Goal: Transaction & Acquisition: Purchase product/service

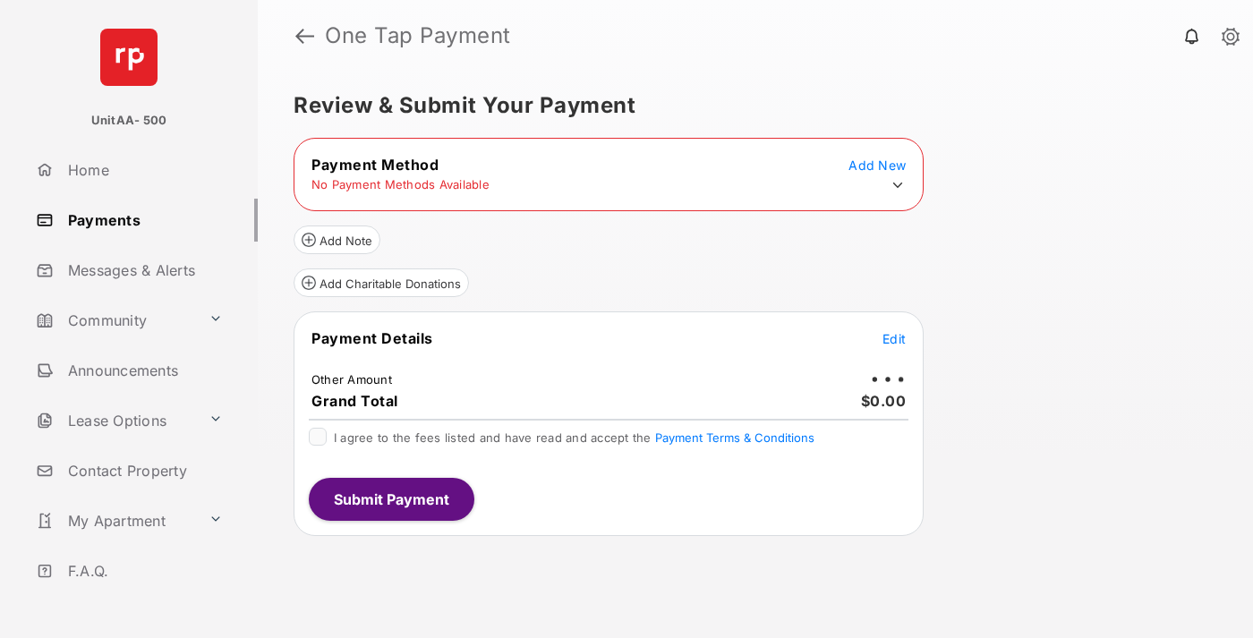
click at [898, 185] on icon at bounding box center [898, 185] width 16 height 16
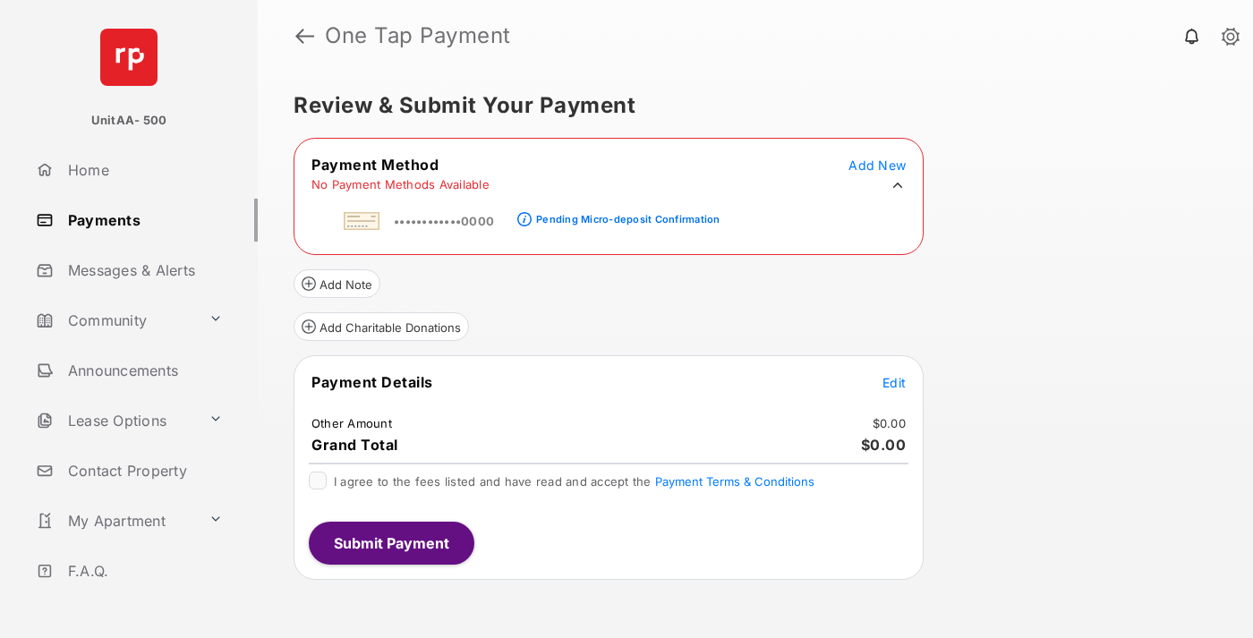
click at [625, 214] on div "Pending Micro-deposit Confirmation" at bounding box center [628, 219] width 184 height 13
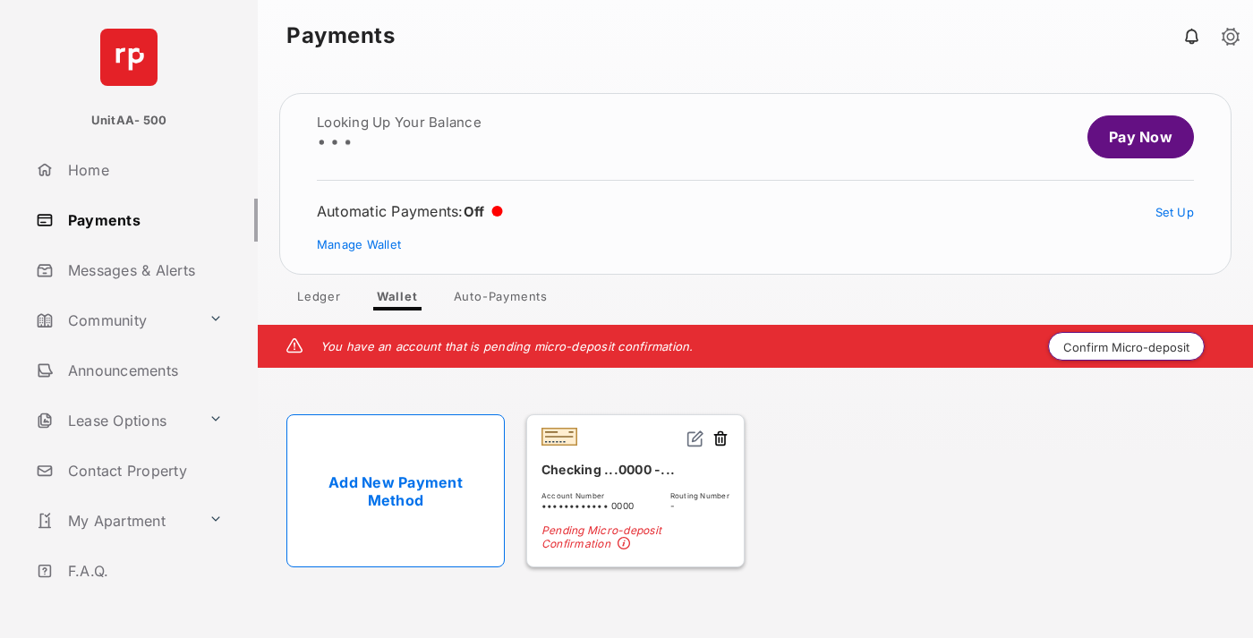
click at [1127, 346] on button "Confirm Micro-deposit" at bounding box center [1126, 346] width 157 height 29
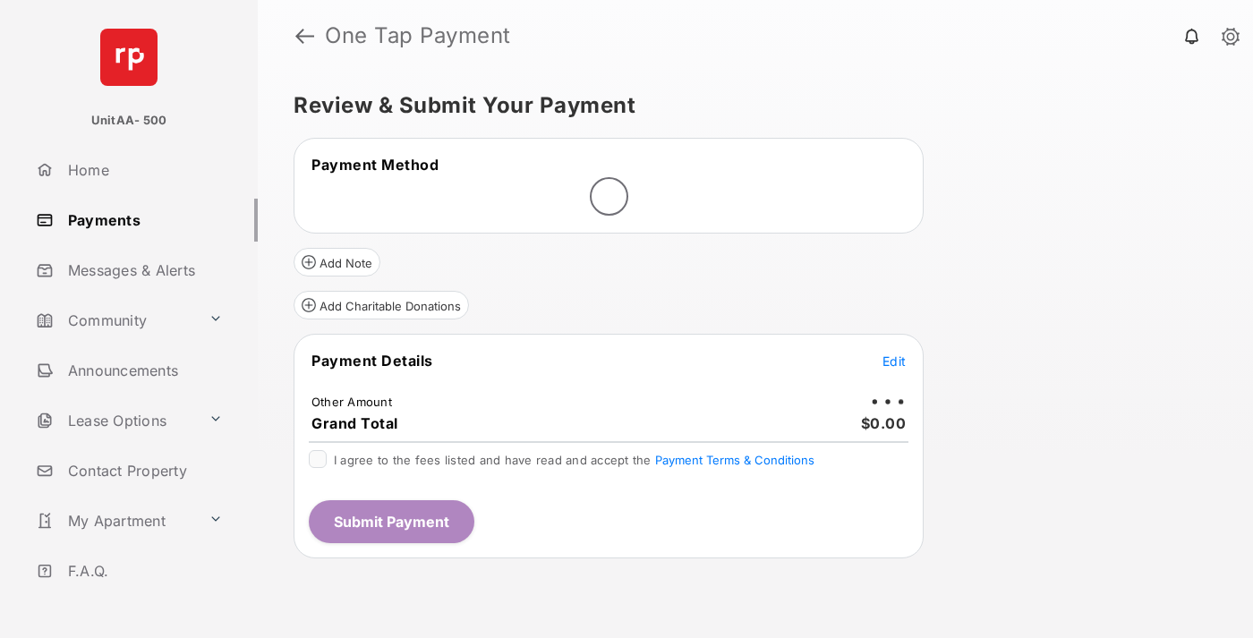
click at [894, 361] on span "Edit" at bounding box center [894, 361] width 23 height 15
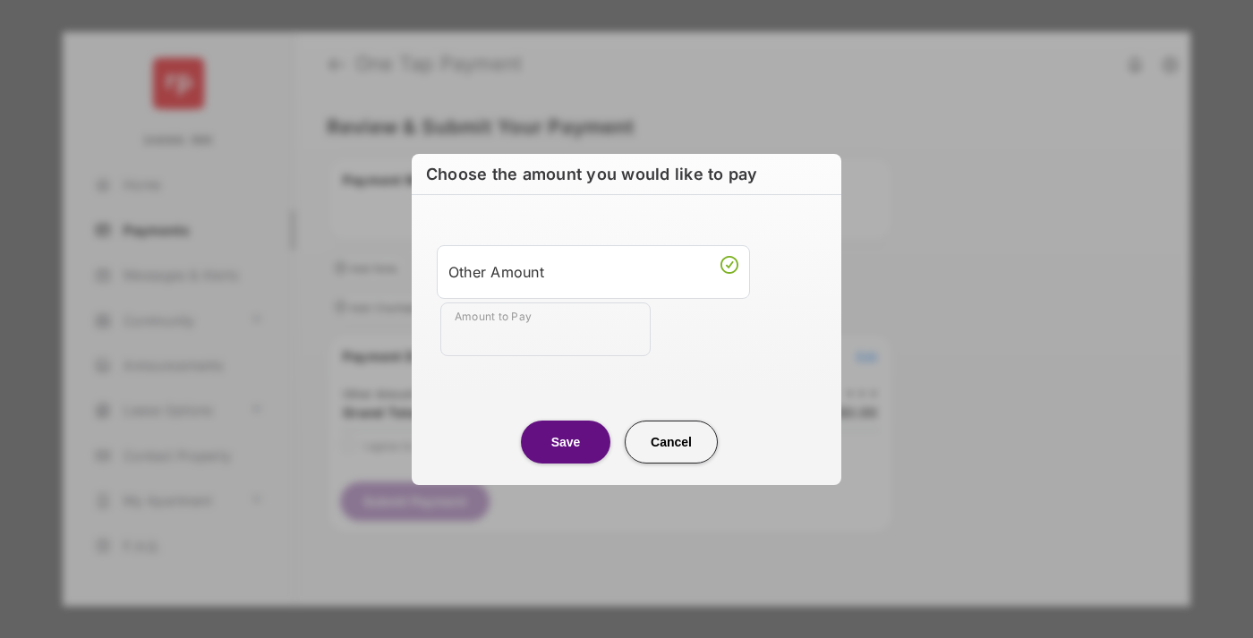
click at [594, 271] on div "Other Amount" at bounding box center [594, 271] width 290 height 30
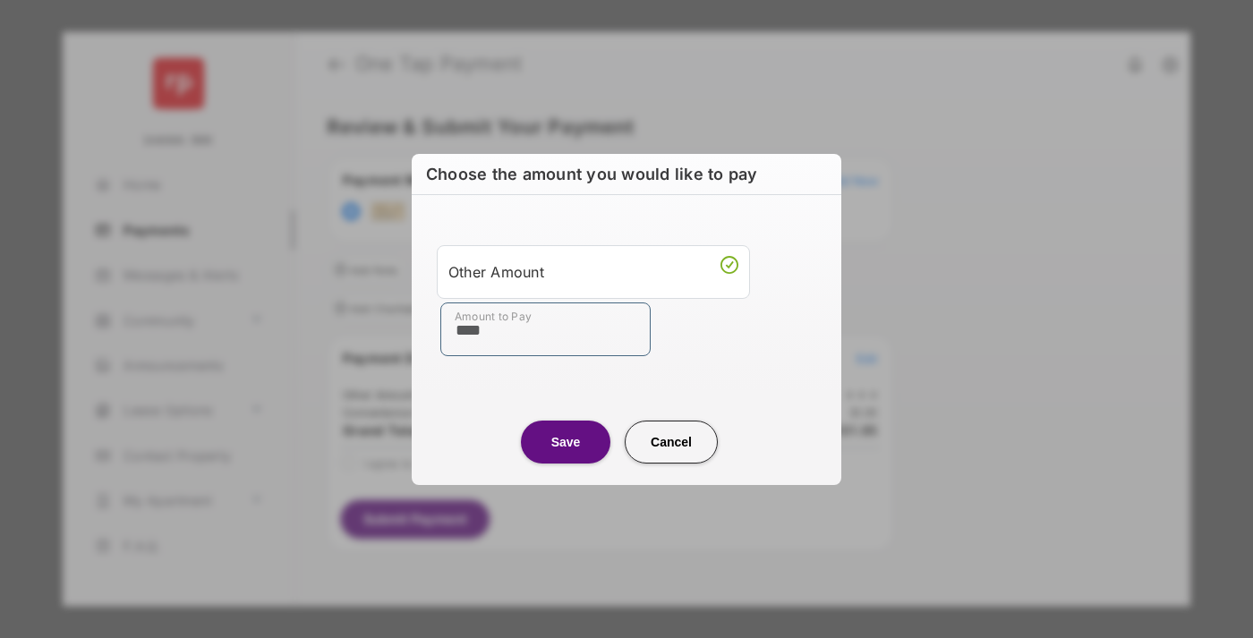
type input "****"
click at [566, 441] on button "Save" at bounding box center [566, 442] width 90 height 43
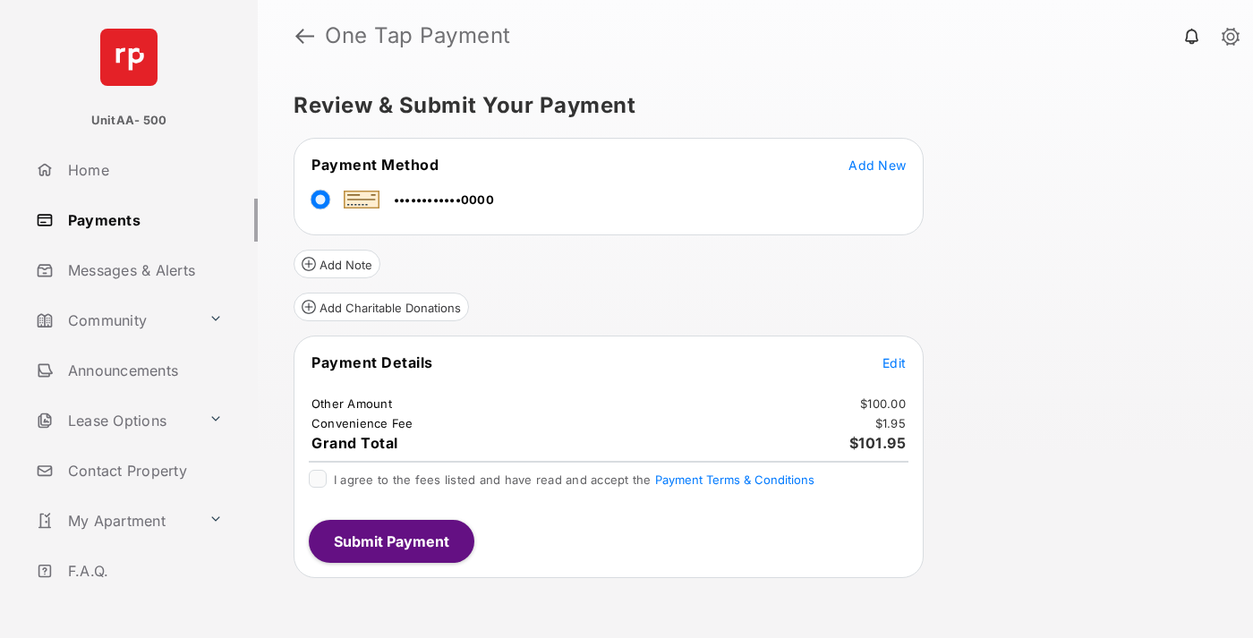
click at [894, 363] on span "Edit" at bounding box center [894, 362] width 23 height 15
click at [390, 541] on button "Submit Payment" at bounding box center [392, 541] width 166 height 43
